Goal: Transaction & Acquisition: Book appointment/travel/reservation

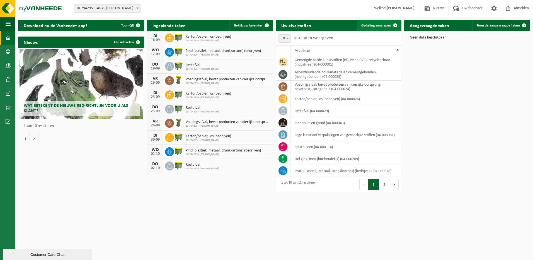
click at [373, 27] on span "Ophaling aanvragen" at bounding box center [376, 26] width 30 height 4
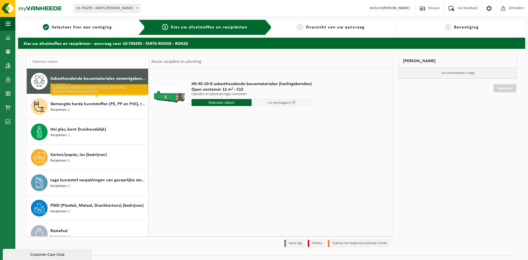
click at [227, 156] on div "HK-XC-10-G asbesthoudende bouwmaterialen (hechtgebonden) Open container 12 m³ -…" at bounding box center [271, 152] width 244 height 167
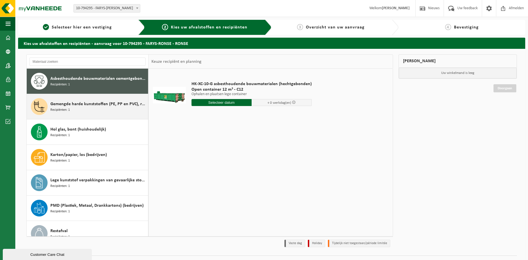
click at [96, 108] on div "Gemengde harde kunststoffen (PE, PP en PVC), recycleerbaar (industrieel) Recipi…" at bounding box center [98, 106] width 96 height 17
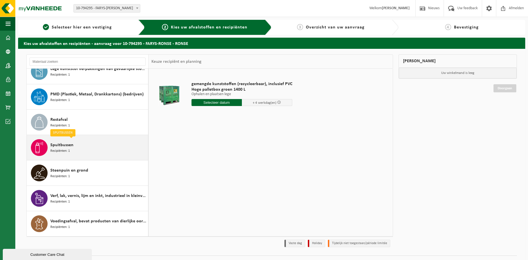
scroll to position [13, 0]
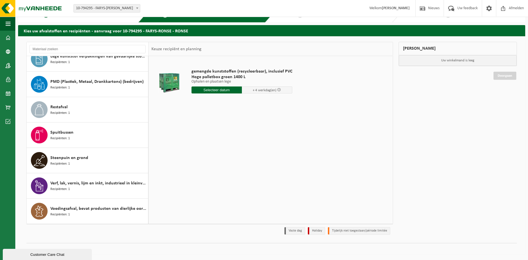
click at [228, 90] on input "text" at bounding box center [217, 89] width 50 height 7
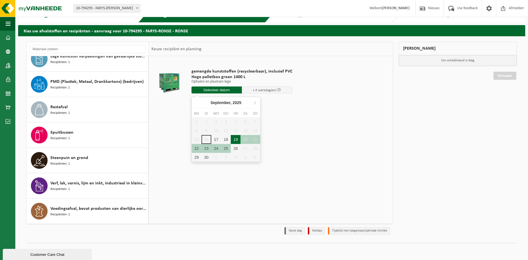
click at [237, 135] on div "19" at bounding box center [236, 139] width 10 height 9
type input "Van [DATE]"
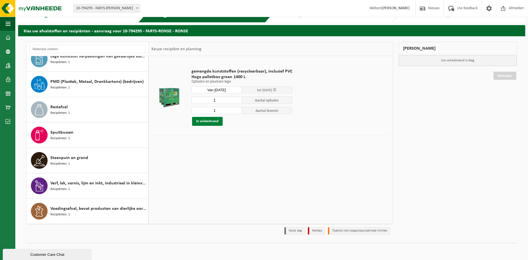
click at [219, 121] on button "In winkelmand" at bounding box center [207, 121] width 31 height 9
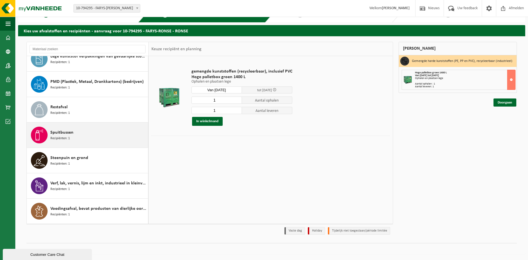
click at [63, 135] on span "Spuitbussen" at bounding box center [61, 132] width 23 height 7
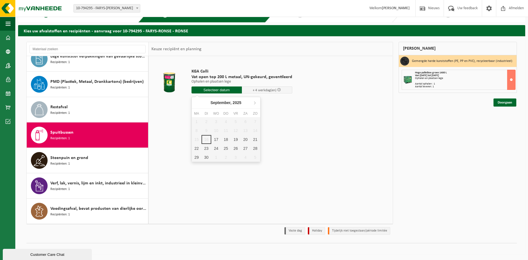
click at [218, 89] on input "text" at bounding box center [217, 89] width 50 height 7
click at [236, 138] on div "19" at bounding box center [236, 139] width 10 height 9
type input "Van [DATE]"
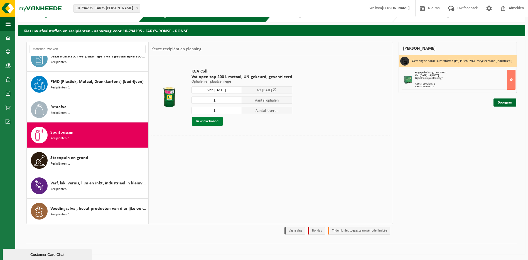
click at [213, 119] on button "In winkelmand" at bounding box center [207, 121] width 31 height 9
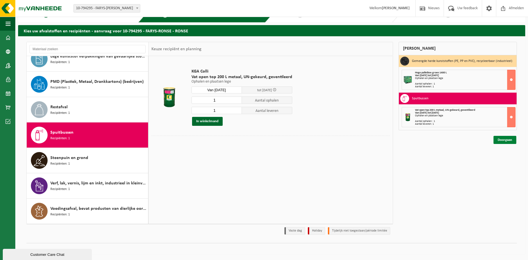
click at [501, 139] on link "Doorgaan" at bounding box center [505, 140] width 23 height 8
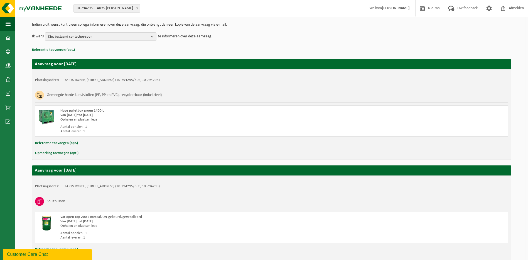
scroll to position [90, 0]
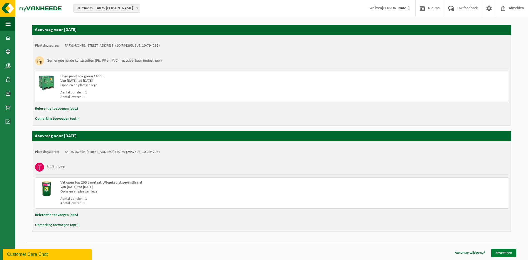
click at [509, 252] on link "Bevestigen" at bounding box center [504, 252] width 25 height 8
